Goal: Task Accomplishment & Management: Complete application form

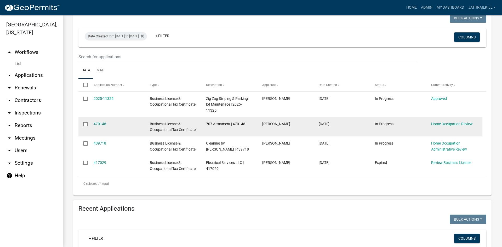
scroll to position [78, 0]
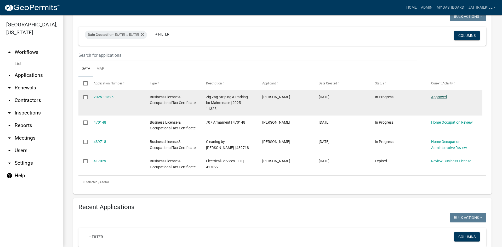
click at [438, 98] on link "Approved" at bounding box center [439, 97] width 16 height 4
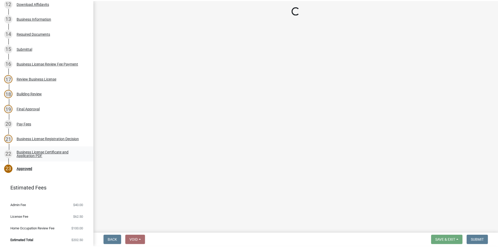
scroll to position [259, 0]
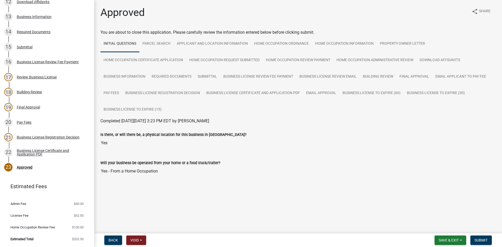
click at [478, 234] on nav "Back Void Withdraw Lock Expire Void Save & Exit Save Save & Exit Submit" at bounding box center [298, 241] width 408 height 14
click at [478, 235] on nav "Back Void Withdraw Lock Expire Void Save & Exit Save Save & Exit Submit" at bounding box center [298, 241] width 408 height 14
click at [478, 238] on button "Submit" at bounding box center [481, 240] width 21 height 9
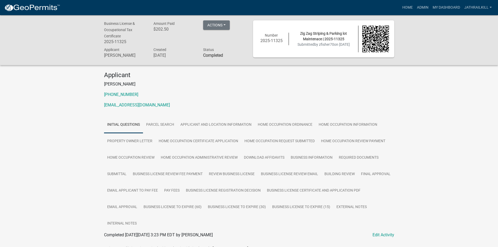
drag, startPoint x: 420, startPoint y: 55, endPoint x: 415, endPoint y: 46, distance: 9.6
click at [420, 54] on div "Business License & Occupational Tax Certificate 2025-11325 Amount Paid $202.50 …" at bounding box center [249, 40] width 498 height 50
click at [404, 8] on link "Home" at bounding box center [407, 8] width 15 height 10
